Goal: Book appointment/travel/reservation

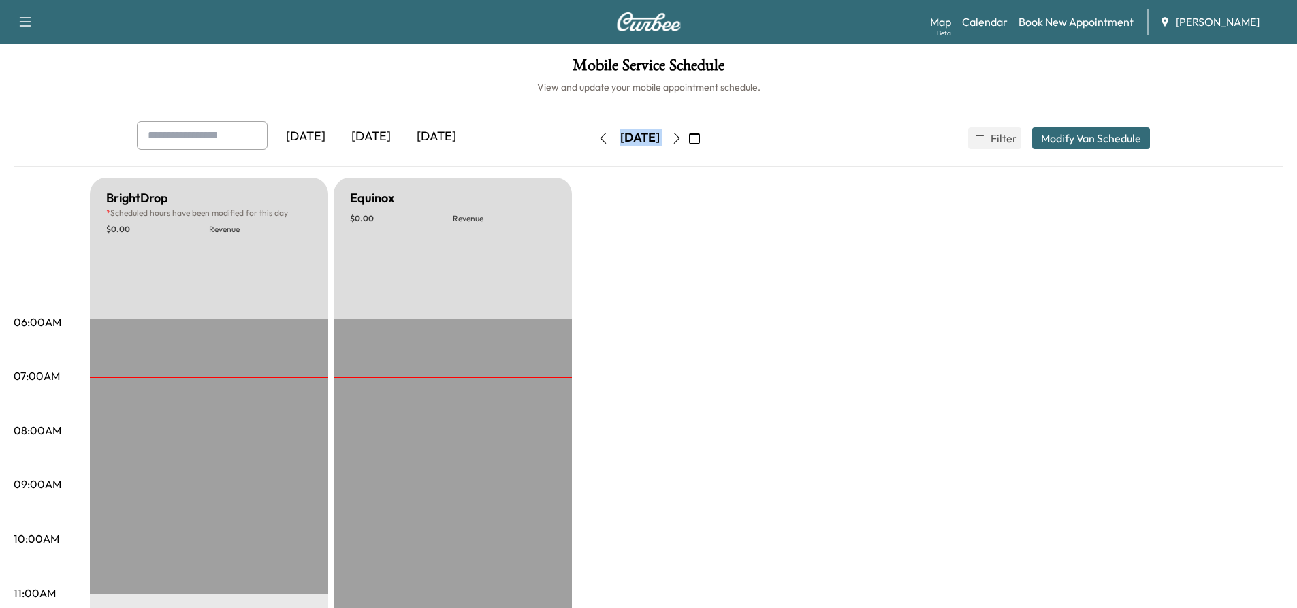
click at [600, 137] on icon "button" at bounding box center [603, 138] width 6 height 11
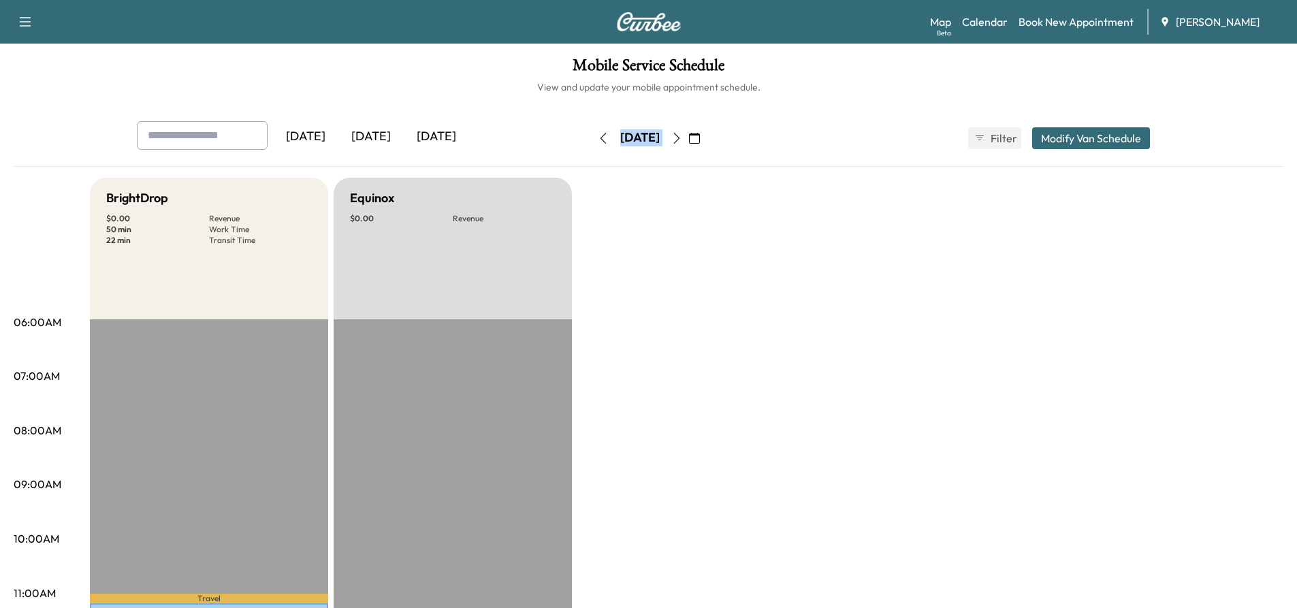
click at [682, 138] on icon "button" at bounding box center [676, 138] width 11 height 11
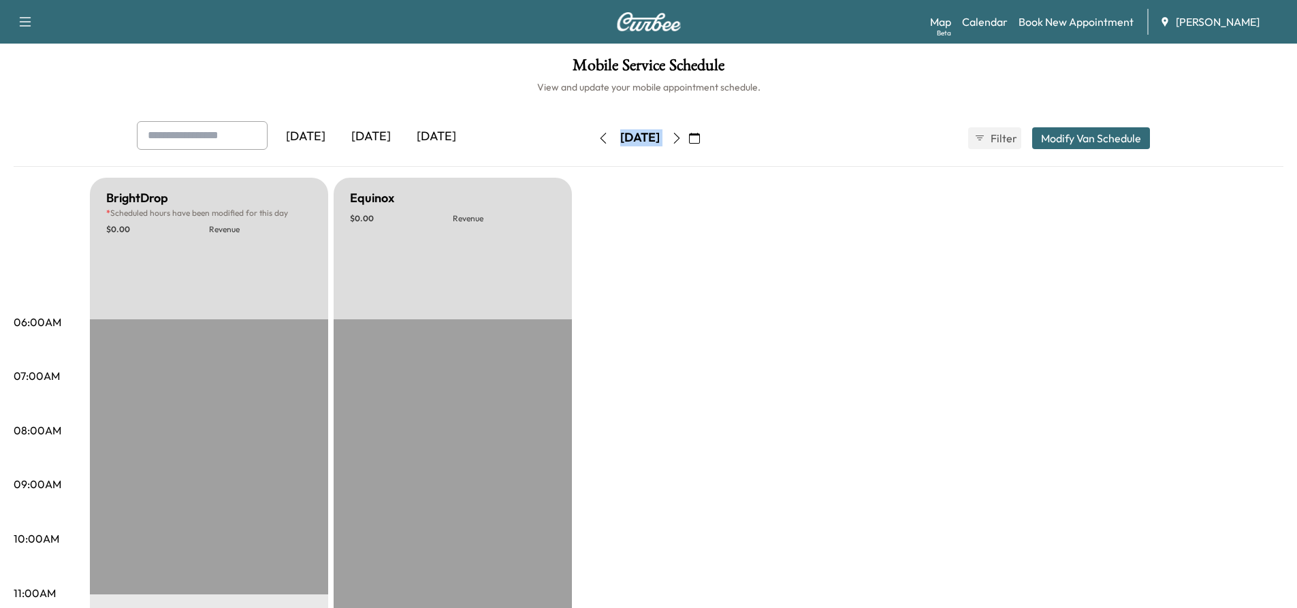
click at [689, 138] on button "button" at bounding box center [676, 138] width 23 height 22
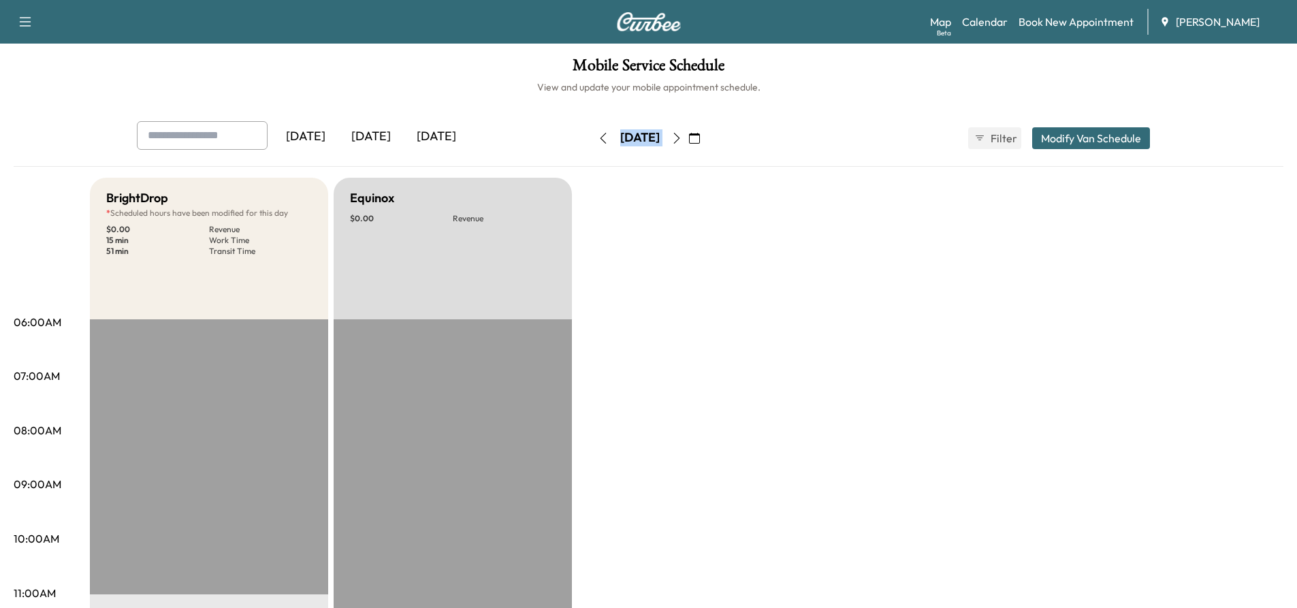
click at [682, 139] on icon "button" at bounding box center [676, 138] width 11 height 11
click at [682, 142] on icon "button" at bounding box center [676, 138] width 11 height 11
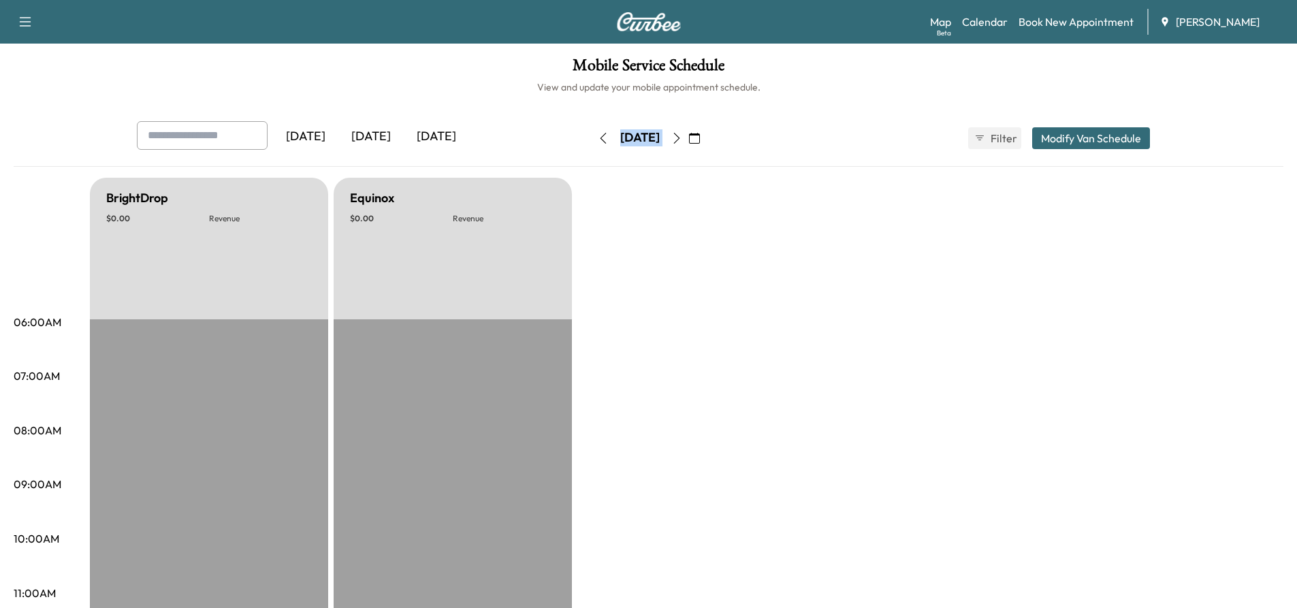
click at [689, 142] on div "[DATE]" at bounding box center [640, 138] width 97 height 22
click at [689, 144] on button "button" at bounding box center [676, 138] width 23 height 22
click at [682, 138] on icon "button" at bounding box center [676, 138] width 11 height 11
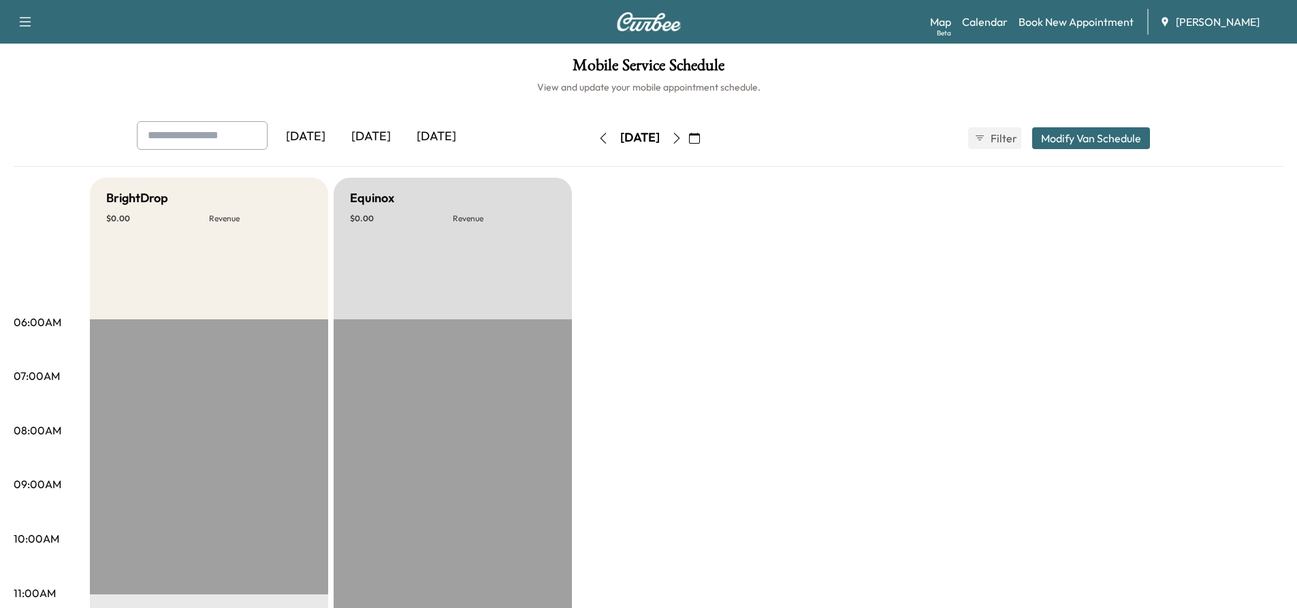
click at [682, 140] on icon "button" at bounding box center [676, 138] width 11 height 11
click at [680, 143] on icon "button" at bounding box center [677, 138] width 6 height 11
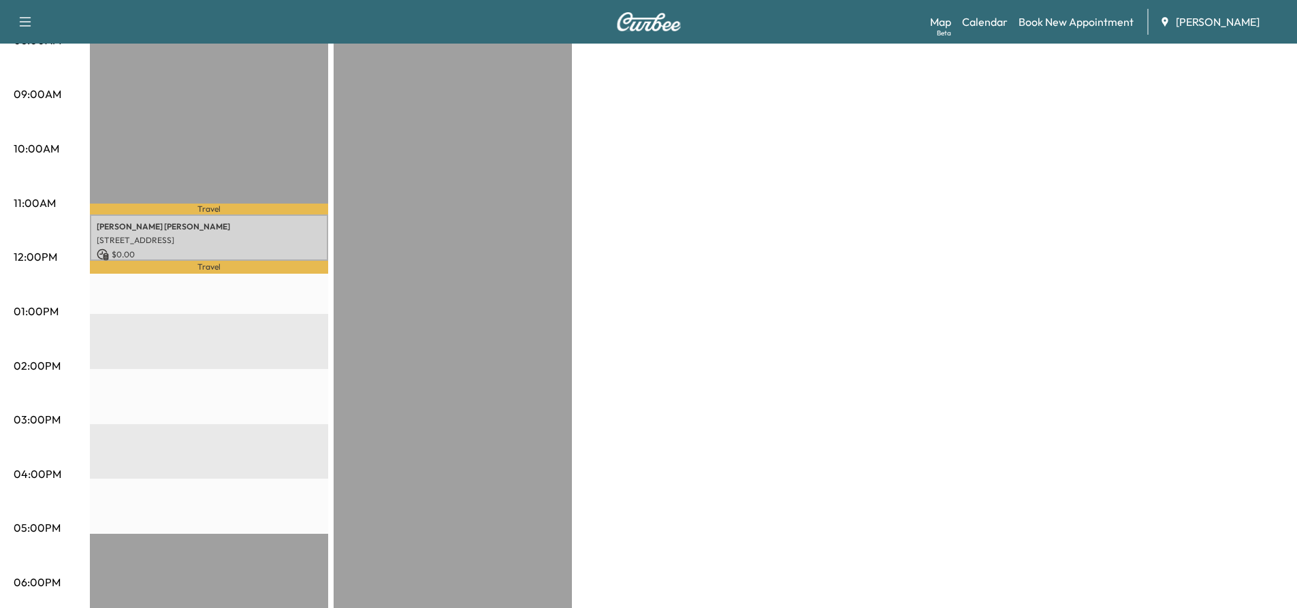
scroll to position [545, 0]
